Goal: Information Seeking & Learning: Find specific fact

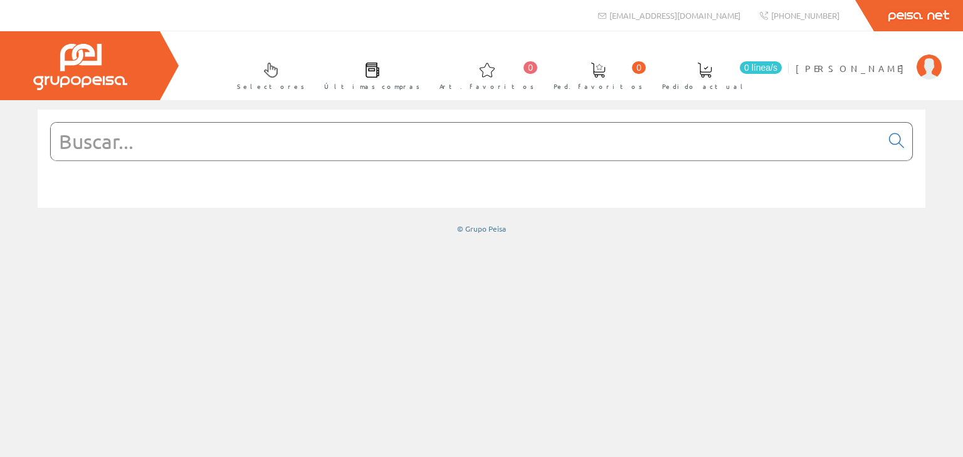
click at [177, 145] on input "text" at bounding box center [466, 142] width 830 height 38
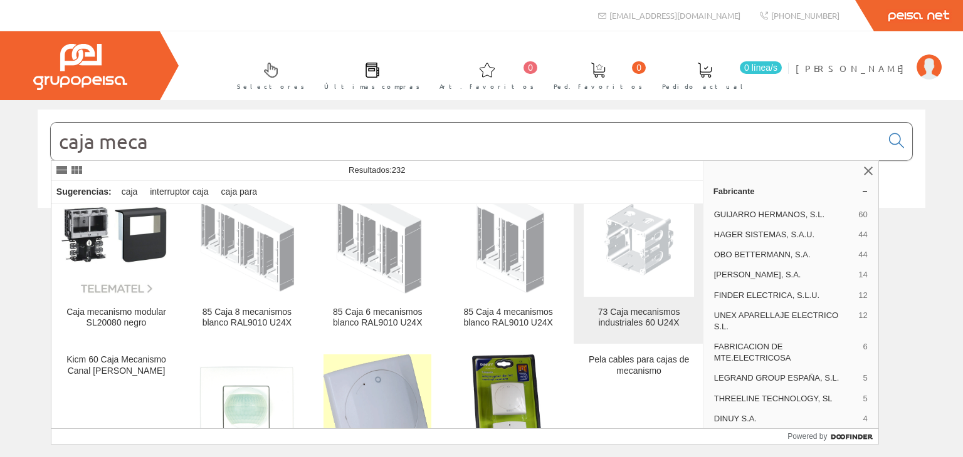
scroll to position [1379, 0]
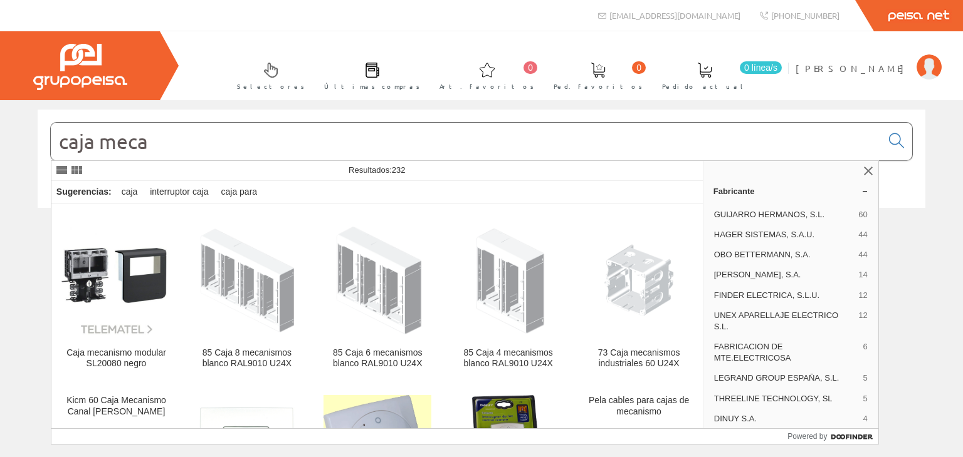
type input "caja meca"
click at [920, 231] on div "© Grupo Peisa" at bounding box center [481, 229] width 887 height 11
